Goal: Find specific page/section: Find specific page/section

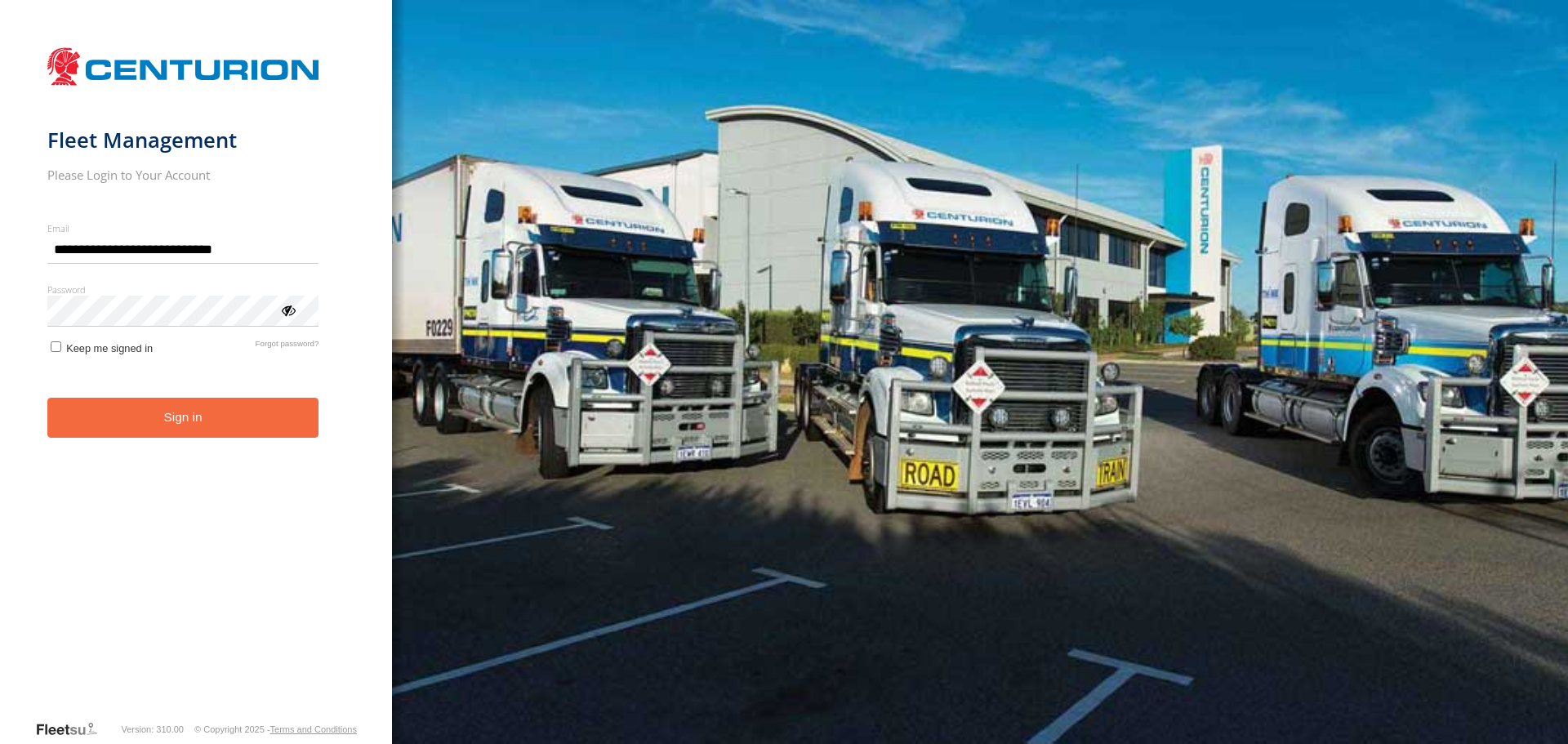
click at [207, 418] on button "Sign in" at bounding box center [184, 418] width 272 height 40
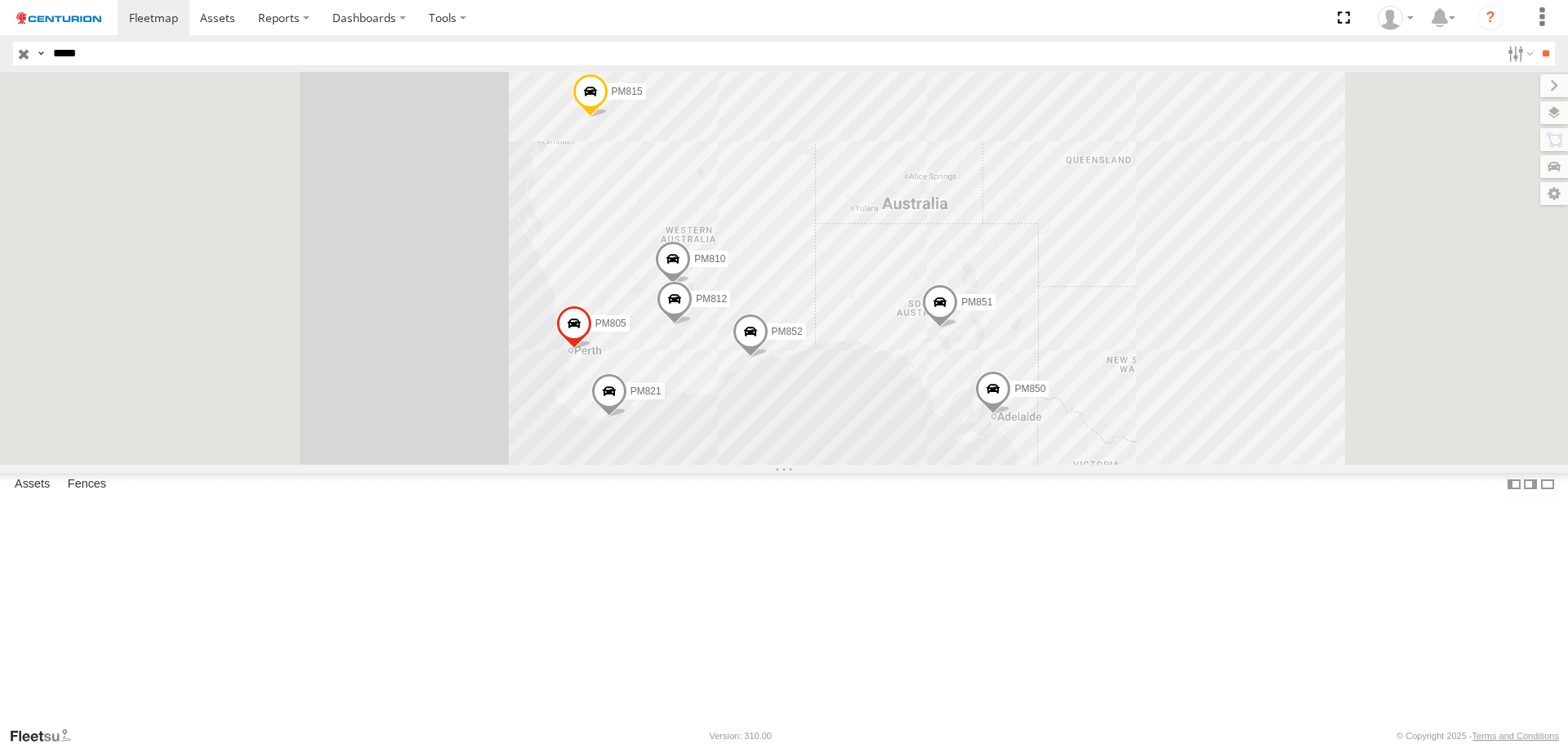
type input "*****"
click at [1536, 41] on input "**" at bounding box center [1545, 53] width 19 height 23
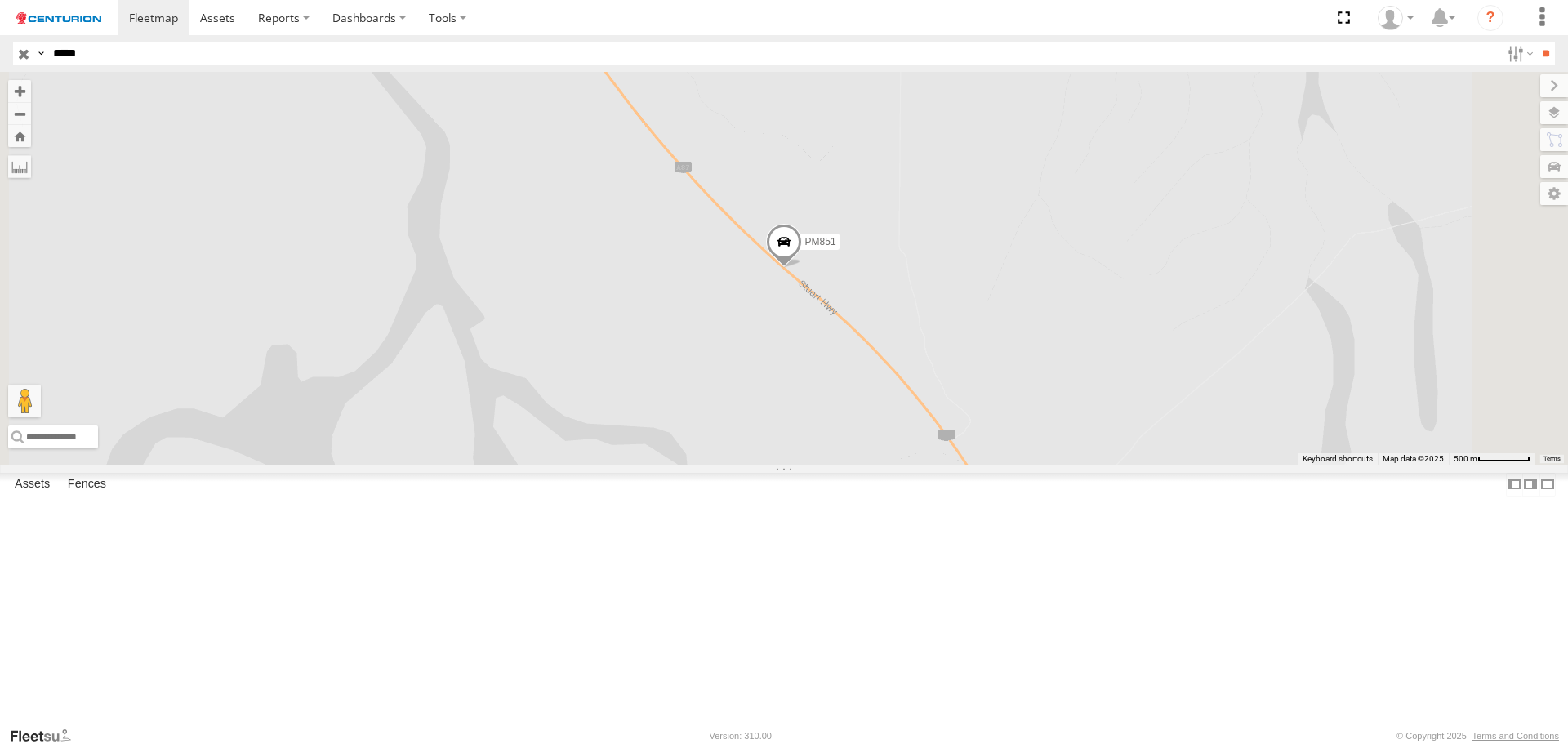
click at [0, 0] on div "Branch - [PERSON_NAME][GEOGRAPHIC_DATA]" at bounding box center [0, 0] width 0 height 0
